Goal: Task Accomplishment & Management: Manage account settings

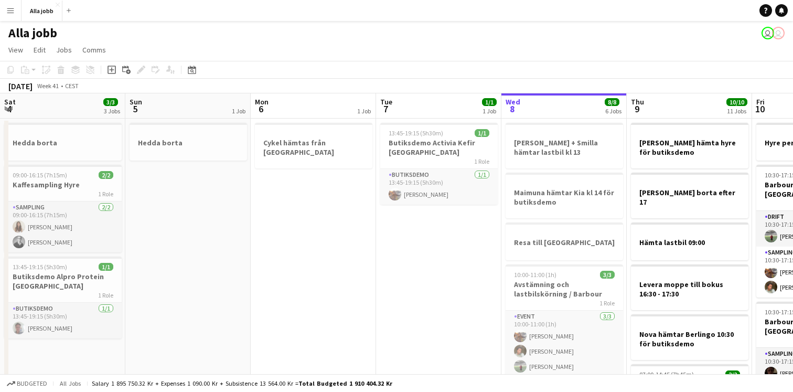
scroll to position [0, 311]
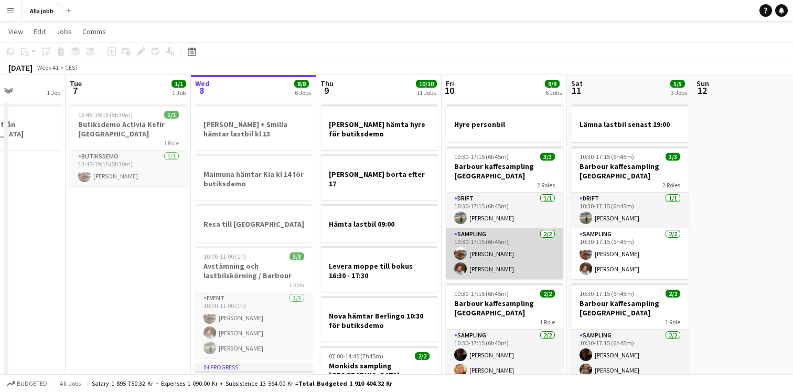
scroll to position [0, 0]
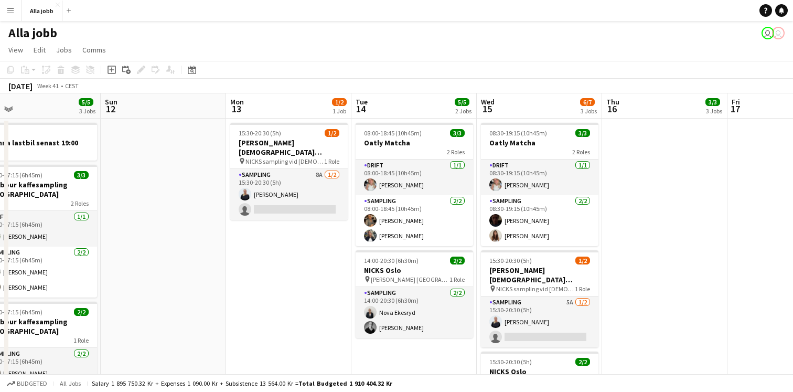
scroll to position [0, 481]
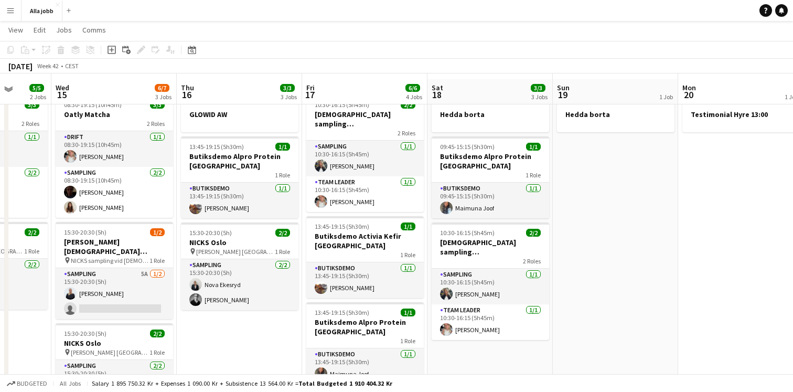
scroll to position [0, 0]
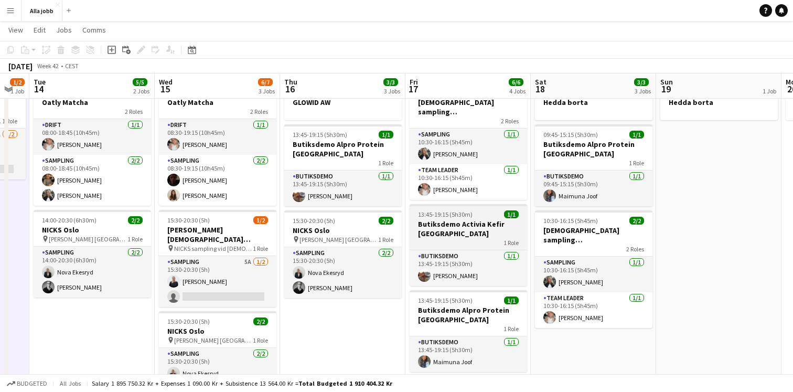
click at [461, 219] on h3 "Butiksdemo Activia Kefir [GEOGRAPHIC_DATA]" at bounding box center [469, 228] width 118 height 19
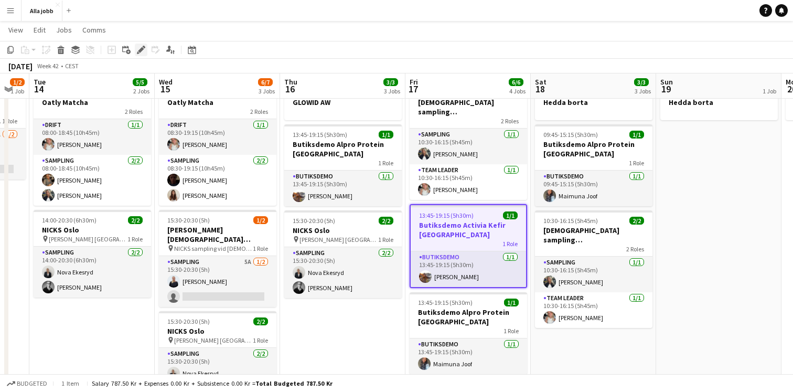
click at [142, 49] on icon at bounding box center [141, 50] width 6 height 6
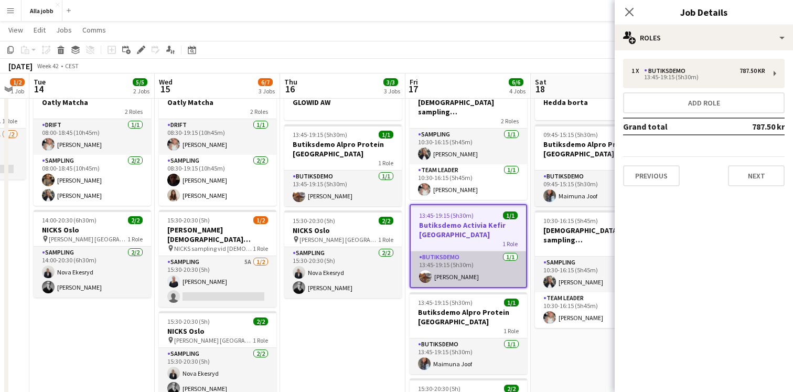
click at [432, 261] on app-card-role "Butiksdemo 1/1 13:45-19:15 (5h30m) Fanny Murman" at bounding box center [468, 269] width 115 height 36
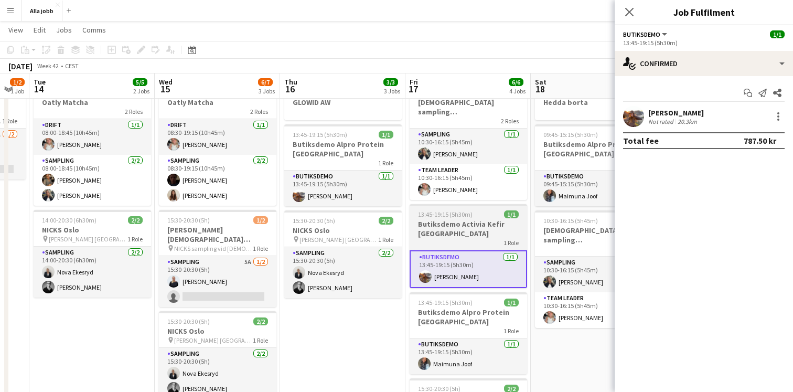
scroll to position [0, 473]
click at [501, 219] on h3 "Butiksdemo Activia Kefir [GEOGRAPHIC_DATA]" at bounding box center [468, 228] width 118 height 19
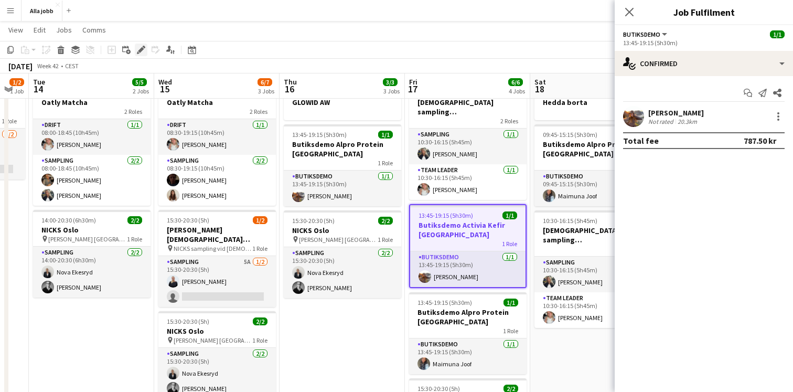
click at [137, 45] on div "Edit" at bounding box center [141, 50] width 13 height 13
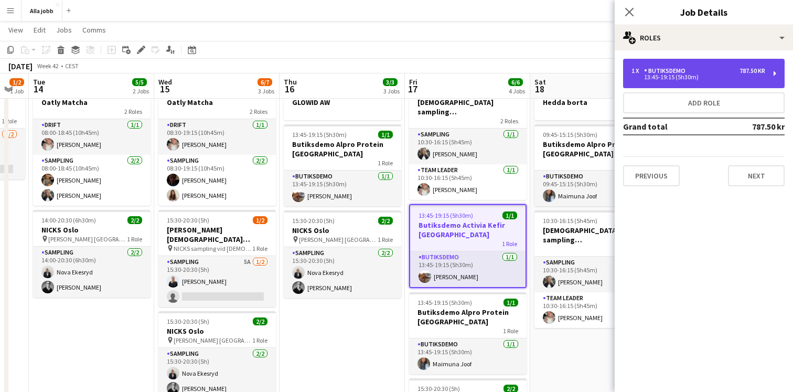
click at [677, 80] on div "13:45-19:15 (5h30m)" at bounding box center [699, 77] width 134 height 5
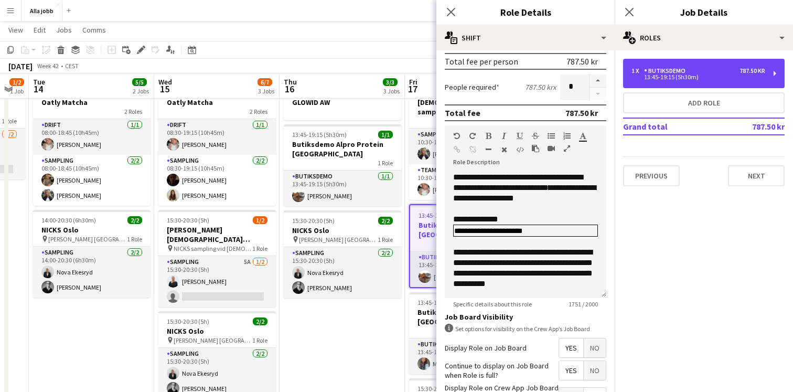
scroll to position [241, 0]
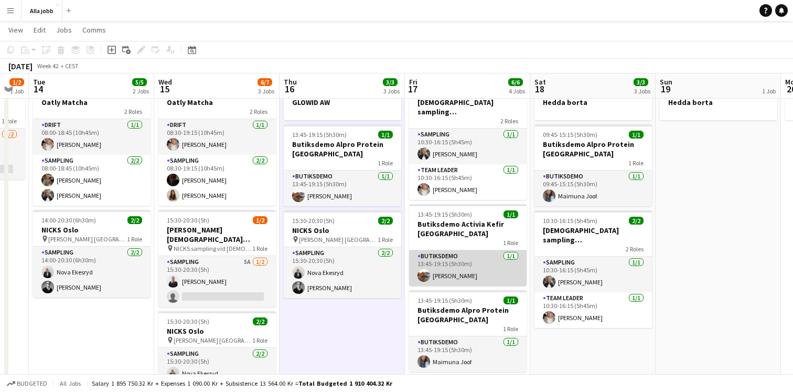
click at [438, 264] on app-card-role "Butiksdemo 1/1 13:45-19:15 (5h30m) Fanny Murman" at bounding box center [468, 268] width 118 height 36
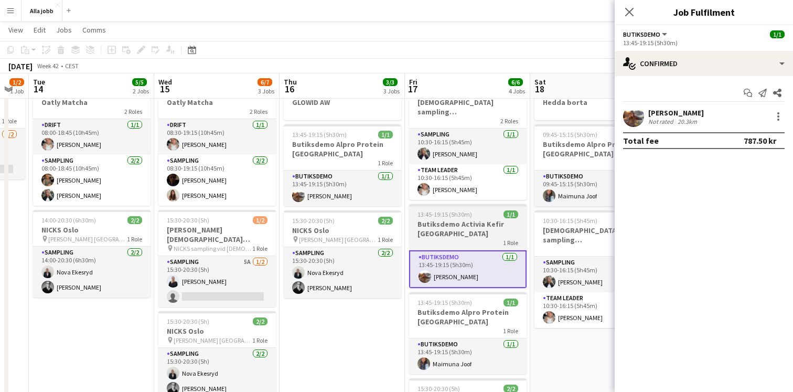
click at [447, 226] on h3 "Butiksdemo Activia Kefir [GEOGRAPHIC_DATA]" at bounding box center [468, 228] width 118 height 19
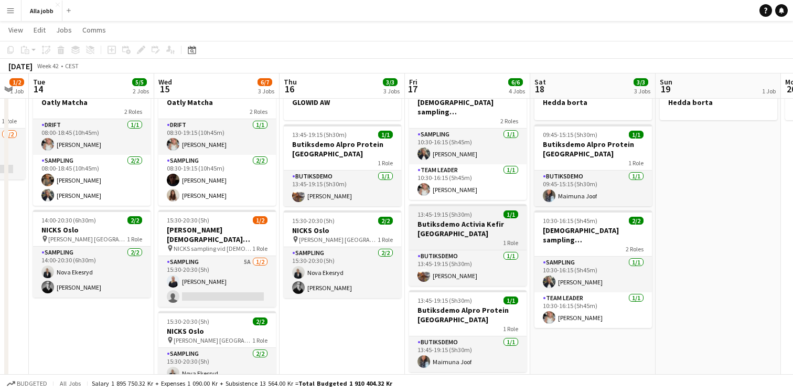
click at [437, 219] on h3 "Butiksdemo Activia Kefir [GEOGRAPHIC_DATA]" at bounding box center [468, 228] width 118 height 19
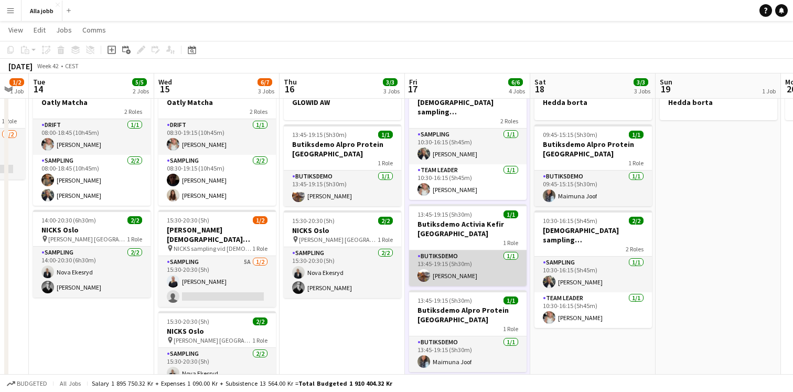
click at [452, 263] on app-card-role "Butiksdemo 1/1 13:45-19:15 (5h30m) Fanny Murman" at bounding box center [468, 268] width 118 height 36
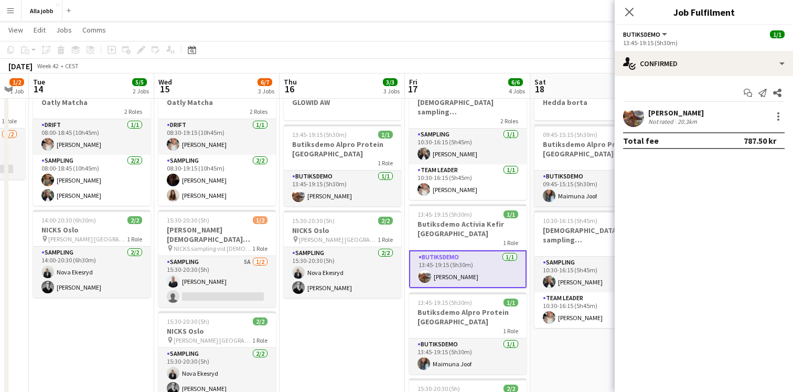
click at [650, 119] on div "Not rated" at bounding box center [662, 122] width 27 height 8
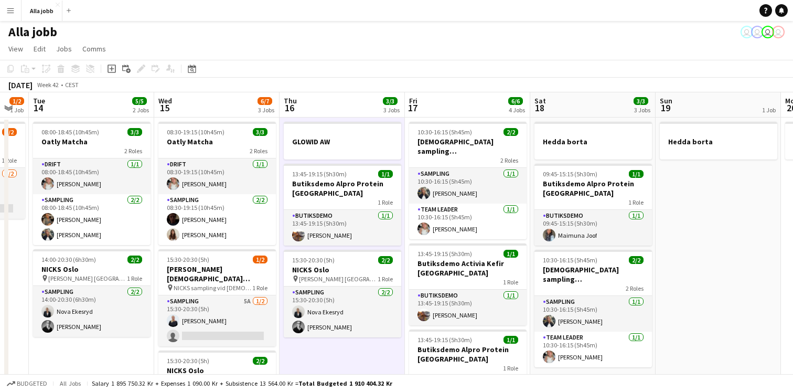
scroll to position [0, 0]
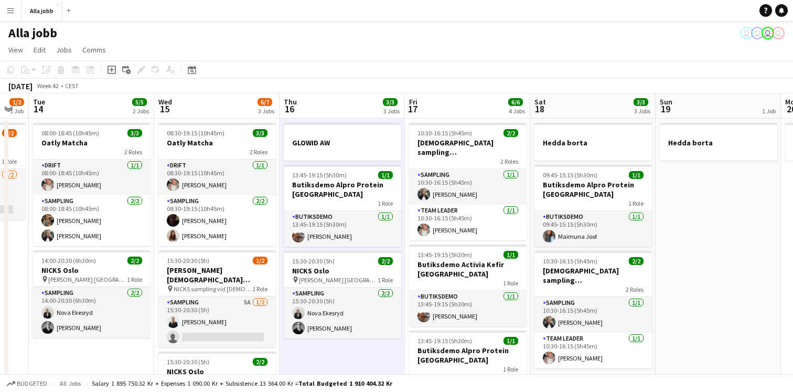
click at [280, 46] on app-page-menu "View Day view expanded Day view collapsed Month view Date picker Jump to today …" at bounding box center [396, 51] width 793 height 20
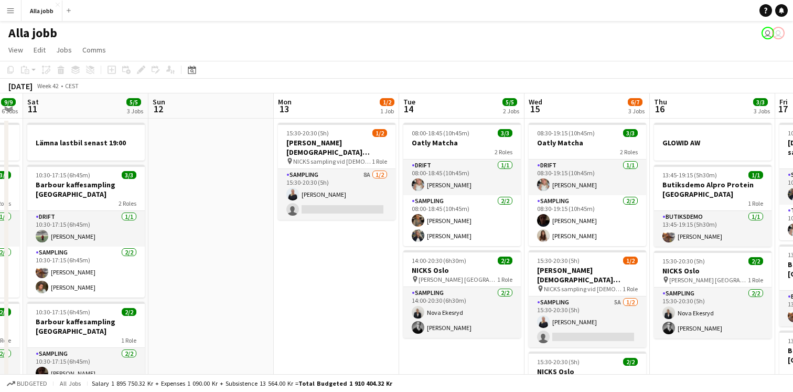
scroll to position [0, 311]
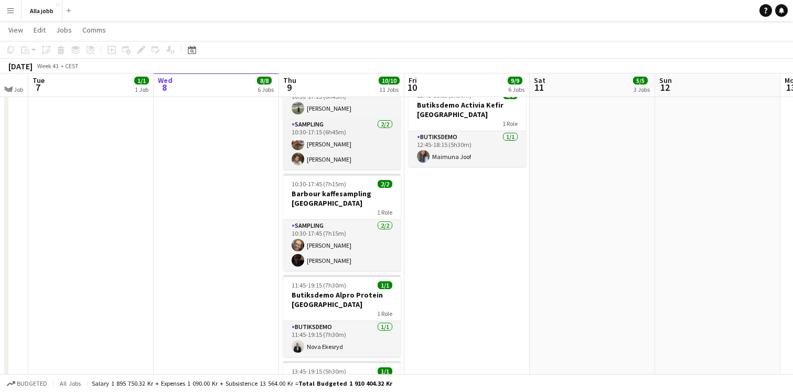
scroll to position [526, 0]
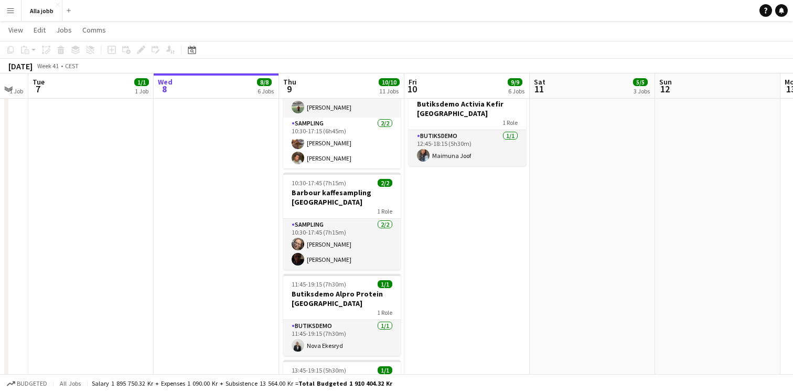
click at [439, 228] on app-date-cell "Hyre personbil 10:30-17:15 (6h45m) 3/3 Barbour kaffesampling Köpenhamn 2 Roles …" at bounding box center [467, 32] width 125 height 880
